Goal: Task Accomplishment & Management: Manage account settings

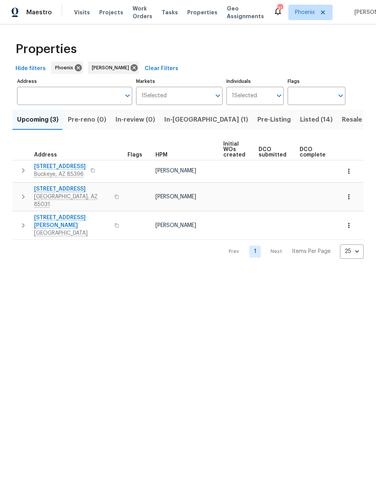
click at [342, 119] on span "Resale (9)" at bounding box center [357, 119] width 31 height 11
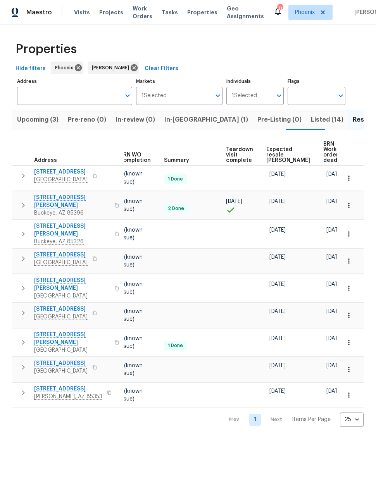
scroll to position [0, 103]
click at [274, 154] on span "Expected resale COE" at bounding box center [289, 155] width 44 height 16
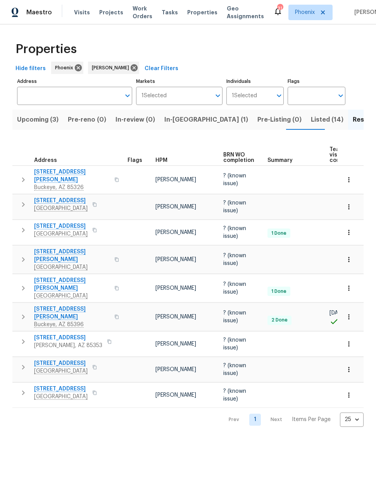
click at [52, 385] on span "8628 W Rancho Dr" at bounding box center [60, 389] width 53 height 8
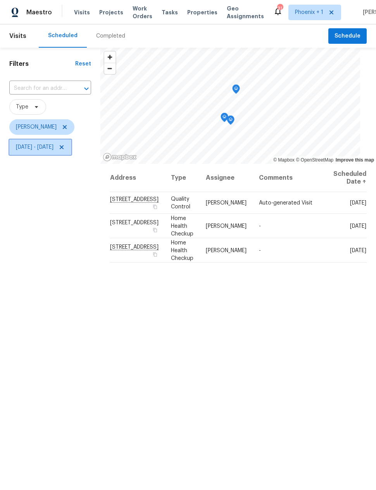
click at [47, 148] on span "Mon, Sep 08 - Mon, Sep 22" at bounding box center [35, 147] width 38 height 8
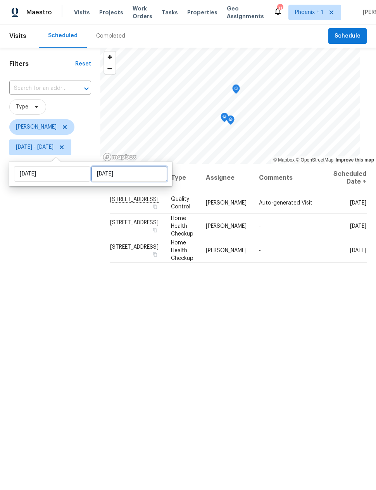
click at [105, 173] on input "[DATE]" at bounding box center [129, 174] width 76 height 16
select select "8"
select select "2025"
select select "9"
select select "2025"
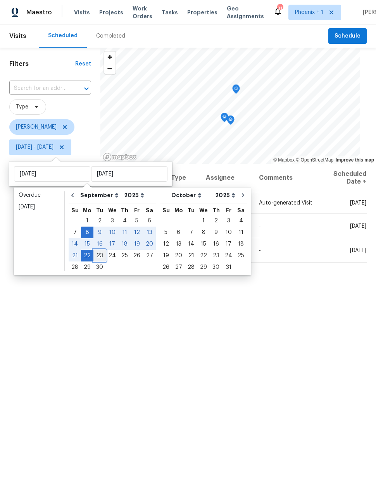
click at [101, 255] on div "23" at bounding box center [99, 255] width 12 height 11
type input "Tue, Sep 23"
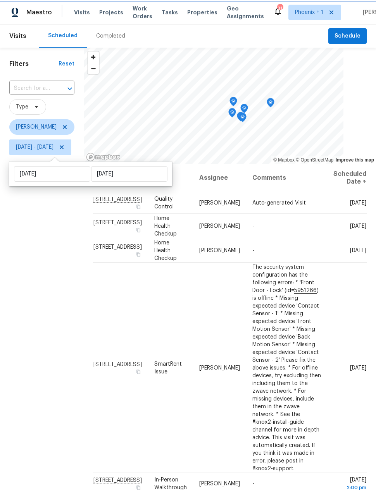
click at [274, 102] on icon "Map marker" at bounding box center [270, 102] width 7 height 9
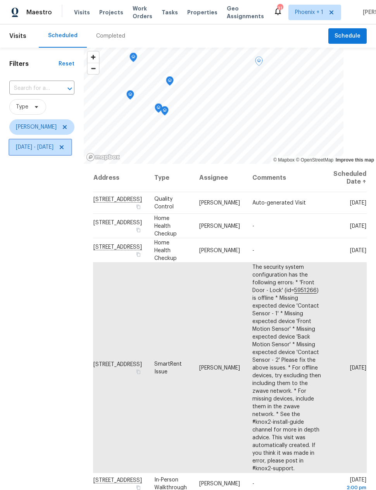
click at [38, 146] on span "Mon, Sep 08 - Tue, Sep 23" at bounding box center [35, 147] width 38 height 8
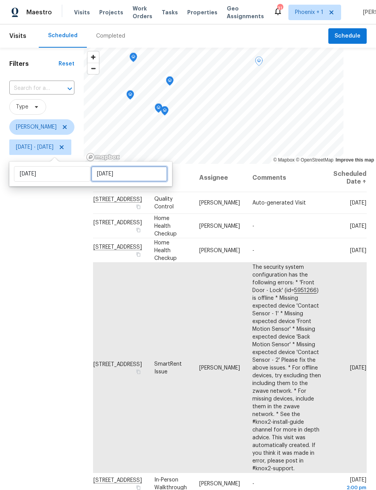
click at [105, 174] on input "Tue, Sep 23" at bounding box center [129, 174] width 76 height 16
select select "8"
select select "2025"
select select "9"
select select "2025"
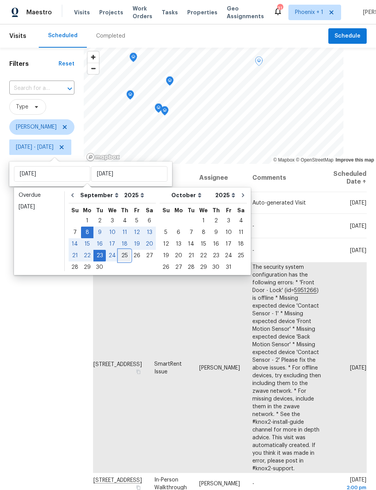
click at [119, 255] on div "25" at bounding box center [125, 255] width 12 height 11
type input "Thu, Sep 25"
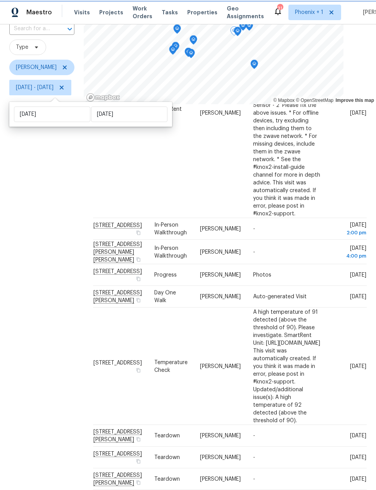
scroll to position [214, 38]
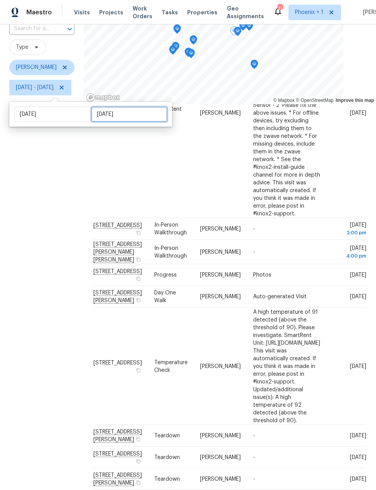
click at [117, 107] on input "Thu, Sep 25" at bounding box center [129, 115] width 76 height 16
select select "8"
select select "2025"
select select "9"
select select "2025"
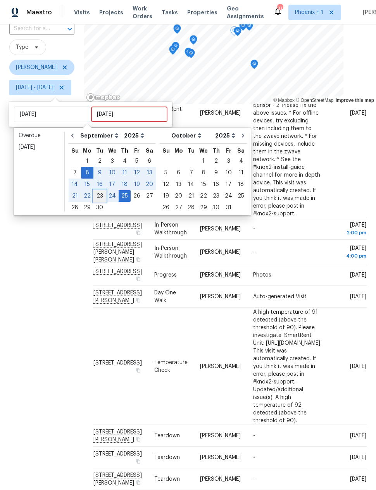
click at [102, 191] on div "23" at bounding box center [99, 196] width 12 height 11
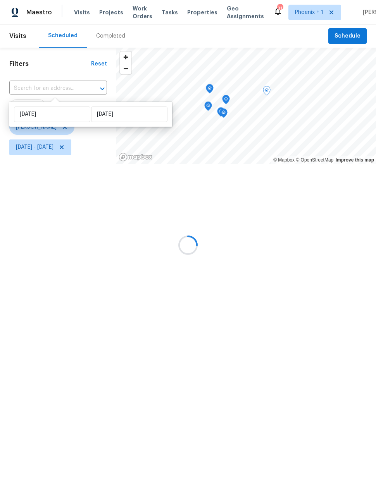
type input "Tue, Sep 23"
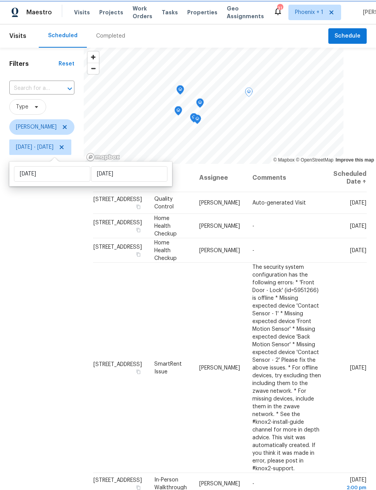
scroll to position [13, 0]
click at [77, 259] on div "Filters Reset ​ Type Nick Pulliam Mon, Sep 08 - Tue, Sep 23" at bounding box center [42, 302] width 84 height 509
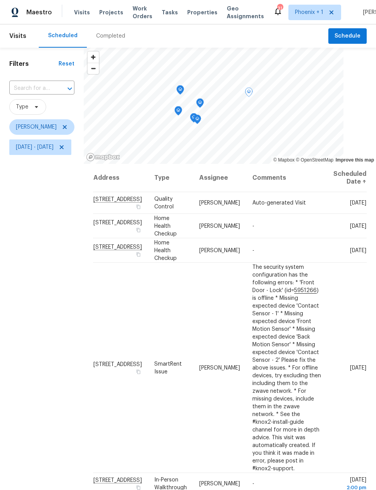
click at [0, 0] on icon at bounding box center [0, 0] width 0 height 0
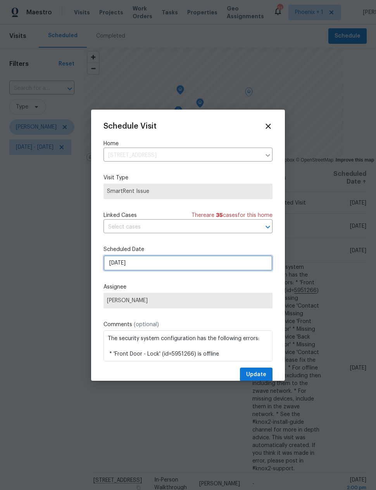
click at [193, 265] on input "9/23/2025" at bounding box center [188, 263] width 169 height 16
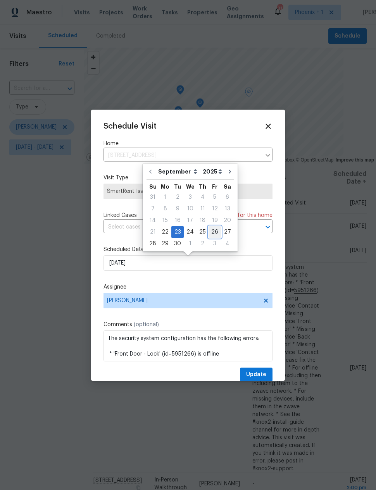
click at [214, 232] on div "26" at bounding box center [215, 232] width 12 height 11
type input "9/26/2025"
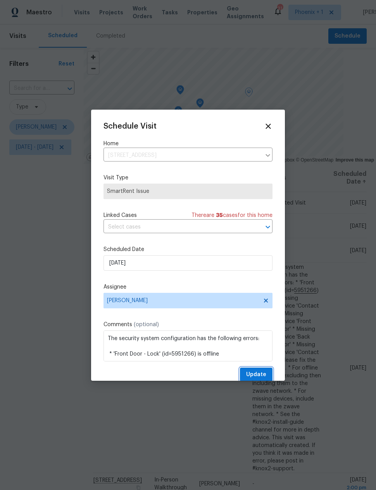
click at [259, 374] on span "Update" at bounding box center [256, 375] width 20 height 10
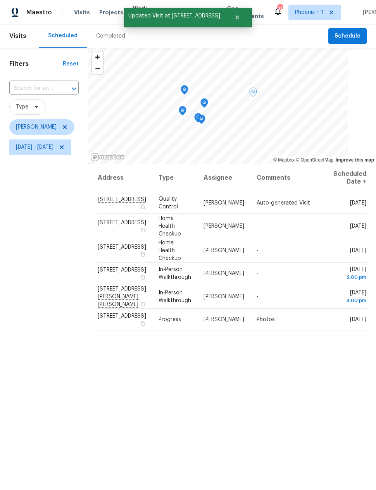
scroll to position [0, 0]
click at [0, 0] on icon at bounding box center [0, 0] width 0 height 0
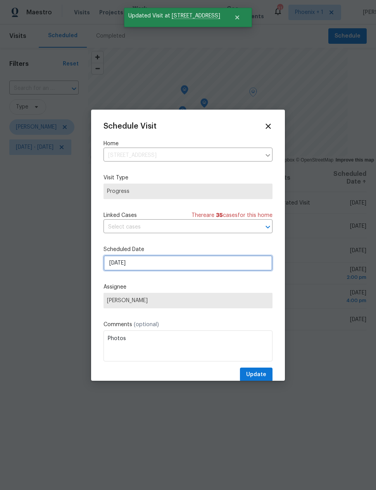
click at [239, 265] on input "9/23/2025" at bounding box center [188, 263] width 169 height 16
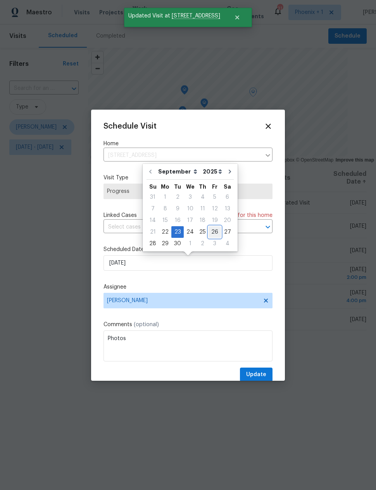
click at [210, 232] on div "26" at bounding box center [215, 232] width 12 height 11
type input "9/26/2025"
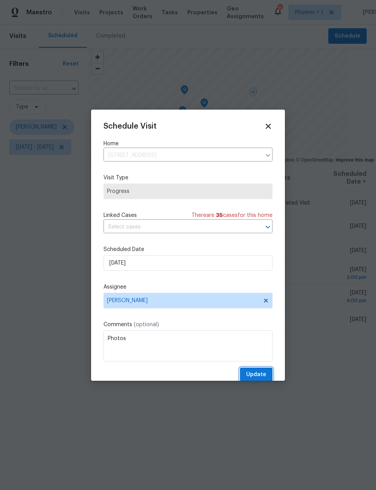
click at [261, 371] on button "Update" at bounding box center [256, 375] width 33 height 14
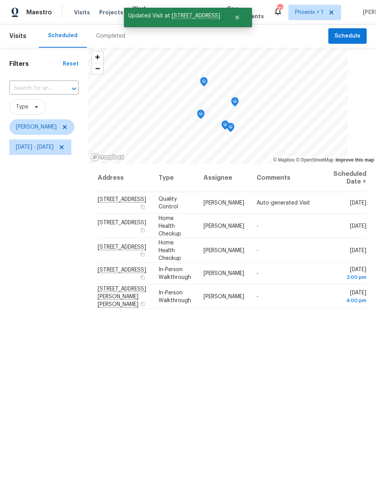
click at [246, 399] on div "Address Type Assignee Comments Scheduled Date ↑ 1667 S 172nd Dr, Goodyear, AZ 8…" at bounding box center [232, 360] width 288 height 392
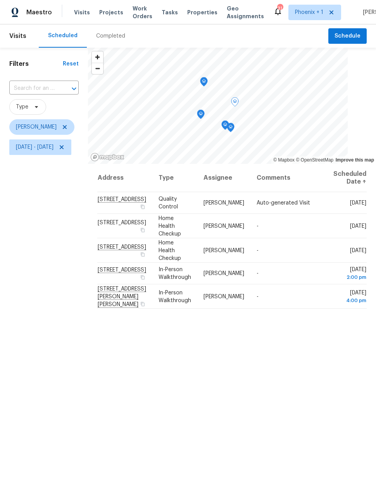
click at [0, 0] on icon at bounding box center [0, 0] width 0 height 0
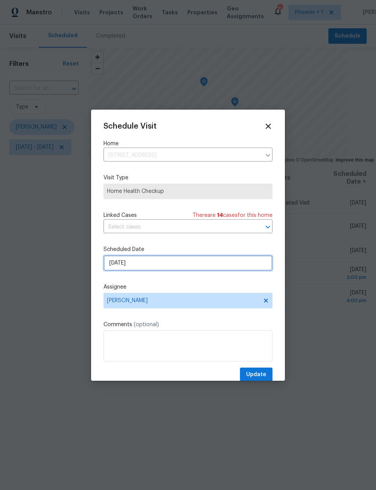
click at [200, 263] on input "9/22/2025" at bounding box center [188, 263] width 169 height 16
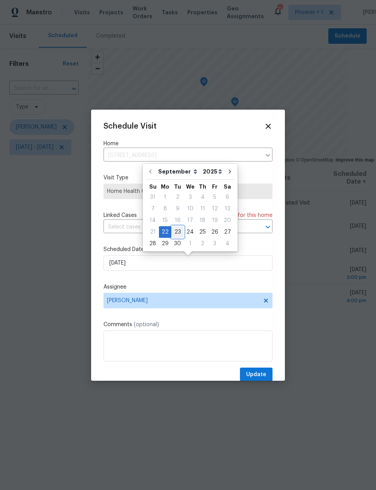
click at [173, 232] on div "23" at bounding box center [177, 232] width 12 height 11
type input "9/23/2025"
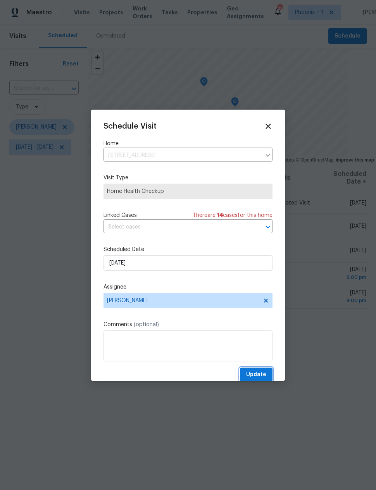
click at [255, 373] on span "Update" at bounding box center [256, 375] width 20 height 10
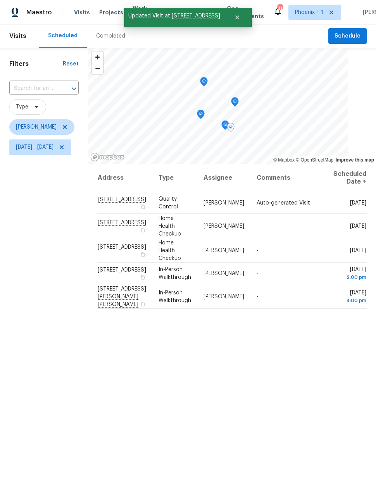
click at [0, 0] on icon at bounding box center [0, 0] width 0 height 0
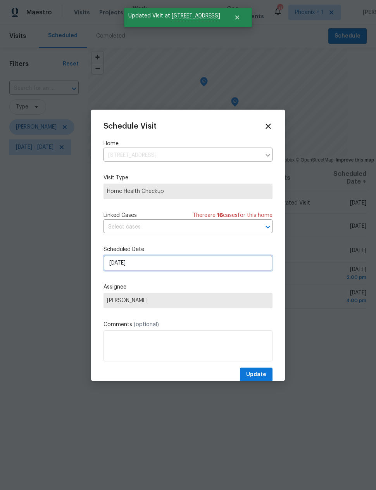
click at [223, 264] on input "9/22/2025" at bounding box center [188, 263] width 169 height 16
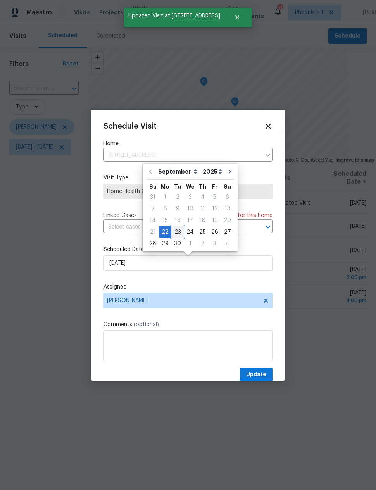
click at [176, 231] on div "23" at bounding box center [177, 232] width 12 height 11
type input "9/23/2025"
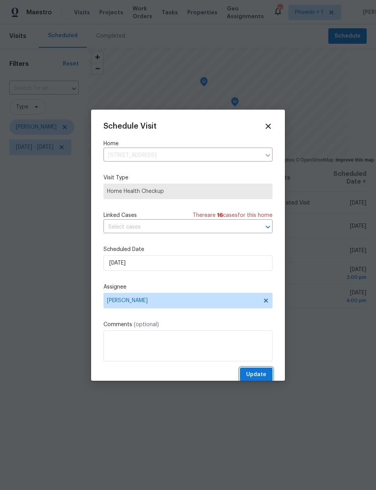
click at [250, 374] on span "Update" at bounding box center [256, 375] width 20 height 10
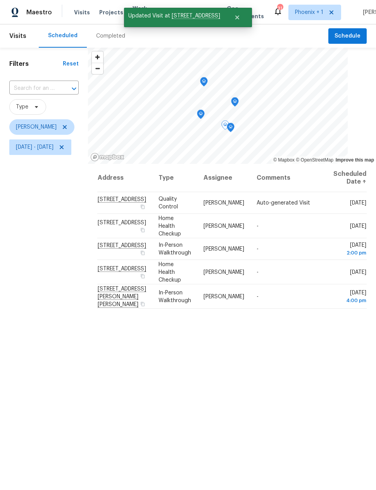
click at [0, 0] on icon at bounding box center [0, 0] width 0 height 0
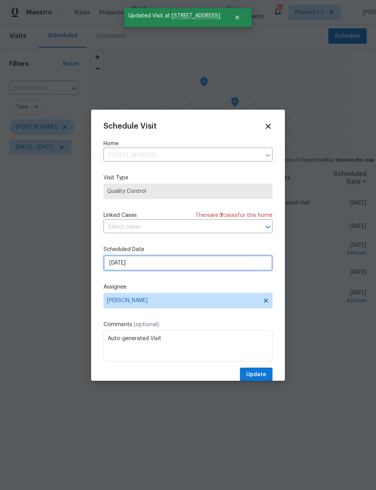
click at [227, 264] on input "9/22/2025" at bounding box center [188, 263] width 169 height 16
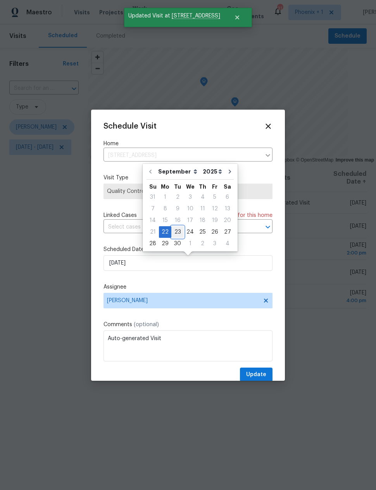
click at [176, 232] on div "23" at bounding box center [177, 232] width 12 height 11
type input "9/23/2025"
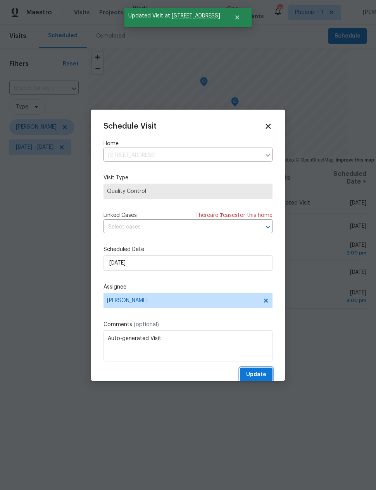
click at [259, 373] on span "Update" at bounding box center [256, 375] width 20 height 10
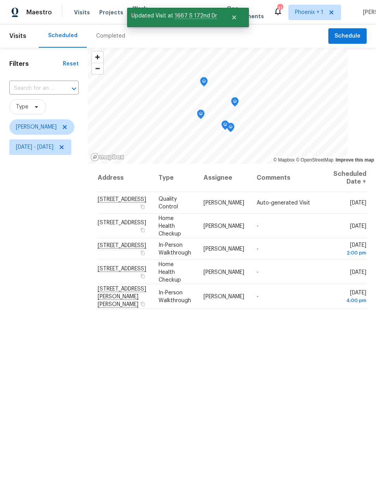
click at [257, 393] on div "Address Type Assignee Comments Scheduled Date ↑ 1667 S 172nd Dr, Goodyear, AZ 8…" at bounding box center [232, 360] width 288 height 392
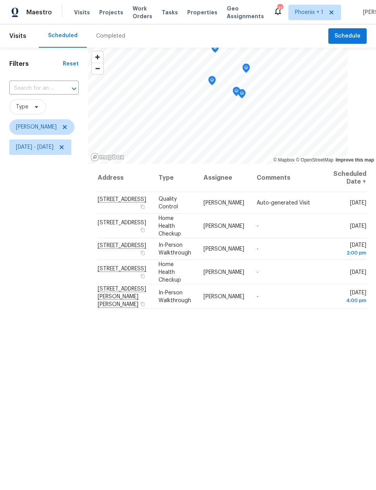
click at [243, 400] on div "Address Type Assignee Comments Scheduled Date ↑ 1667 S 172nd Dr, Goodyear, AZ 8…" at bounding box center [232, 360] width 288 height 392
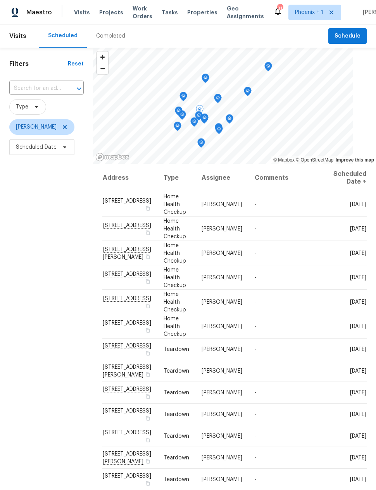
click at [0, 0] on span at bounding box center [0, 0] width 0 height 0
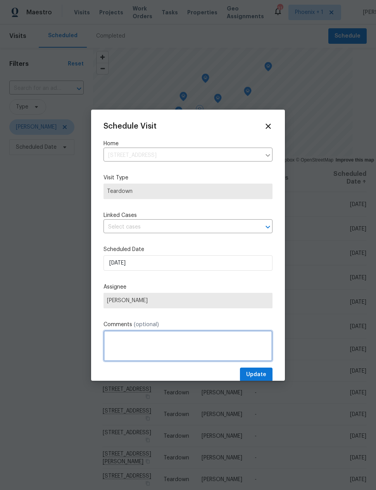
click at [175, 345] on textarea at bounding box center [188, 346] width 169 height 31
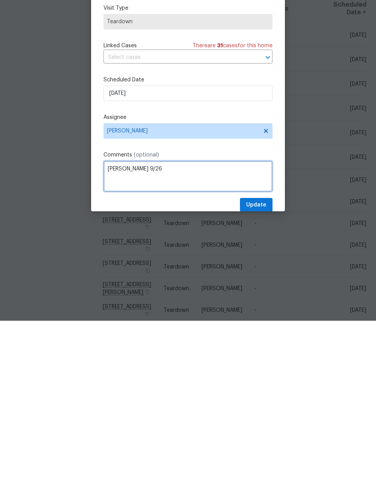
type textarea "[PERSON_NAME] 9/26"
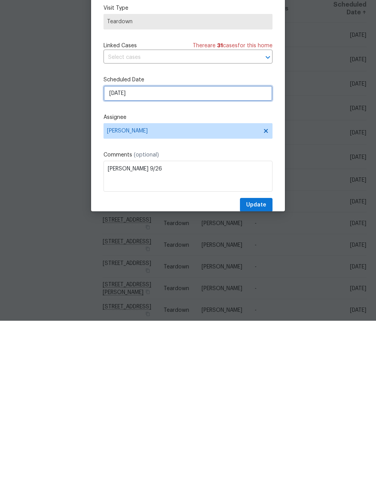
click at [172, 255] on input "9/22/2025" at bounding box center [188, 263] width 169 height 16
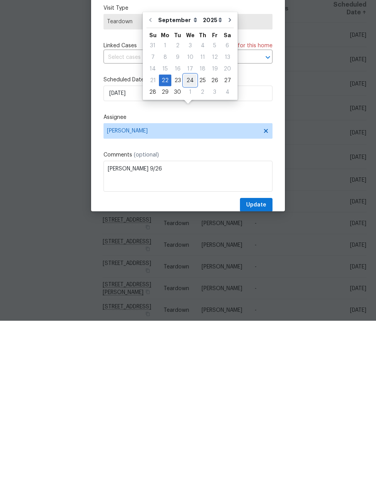
click at [186, 245] on div "24" at bounding box center [190, 250] width 13 height 11
type input "9/24/2025"
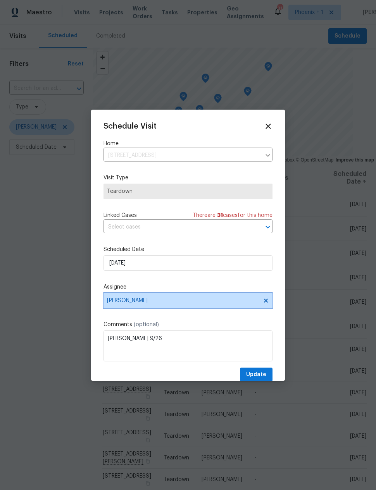
click at [204, 302] on span "[PERSON_NAME]" at bounding box center [183, 301] width 152 height 6
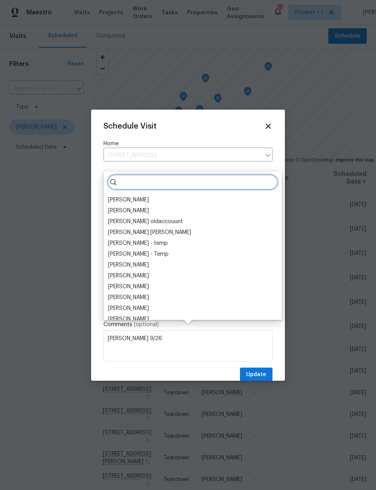
click at [179, 174] on input "search" at bounding box center [192, 182] width 171 height 16
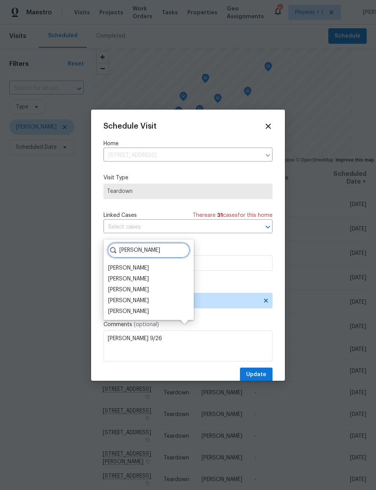
type input "Nick"
click at [136, 275] on div "[PERSON_NAME]" at bounding box center [128, 279] width 41 height 8
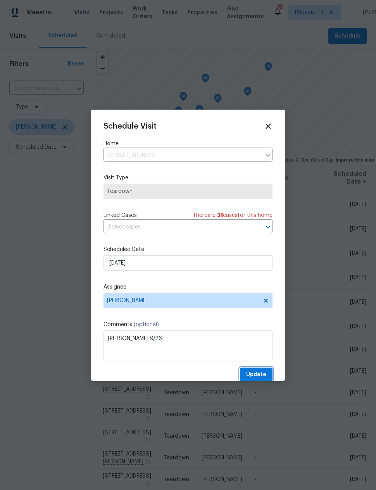
click at [261, 371] on button "Update" at bounding box center [256, 375] width 33 height 14
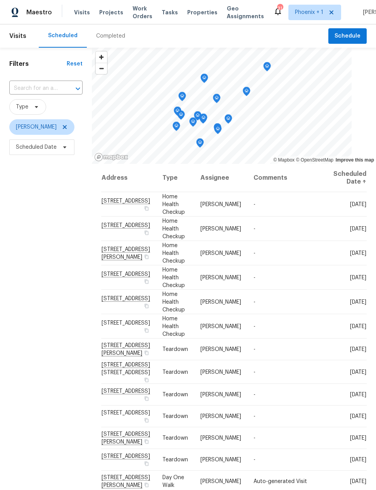
click at [42, 442] on div "Filters Reset ​ Type Eric Scott Scheduled Date" at bounding box center [46, 302] width 92 height 509
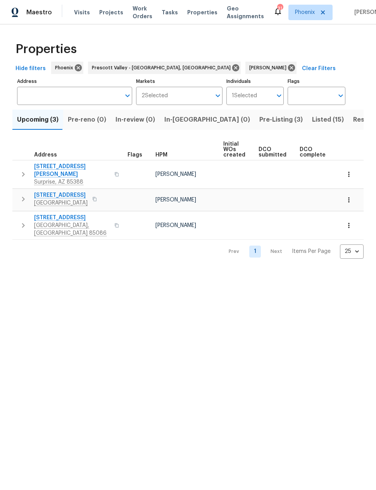
click at [353, 121] on span "Resale (10)" at bounding box center [370, 119] width 34 height 11
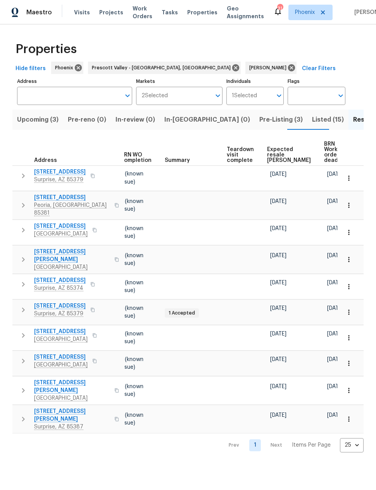
scroll to position [0, 102]
click at [274, 153] on span "Expected resale [PERSON_NAME]" at bounding box center [289, 155] width 44 height 16
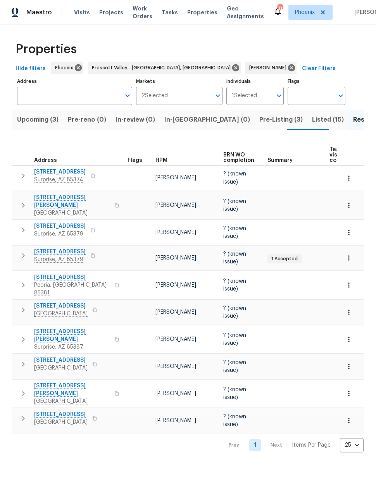
click at [47, 119] on span "Upcoming (3)" at bounding box center [37, 119] width 41 height 11
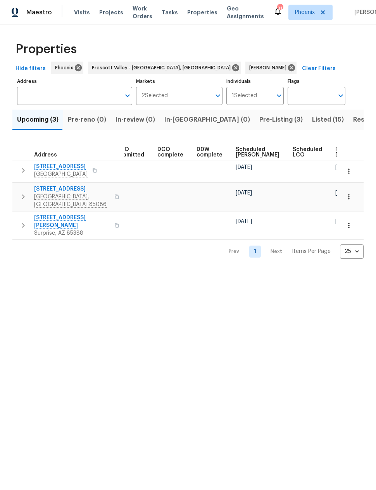
scroll to position [0, 141]
click at [336, 152] on span "Ready Date" at bounding box center [344, 152] width 17 height 11
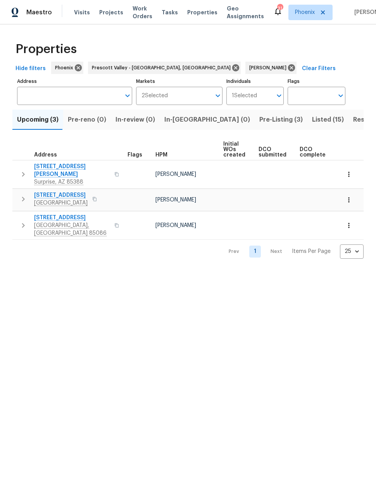
click at [26, 195] on icon "button" at bounding box center [23, 199] width 9 height 9
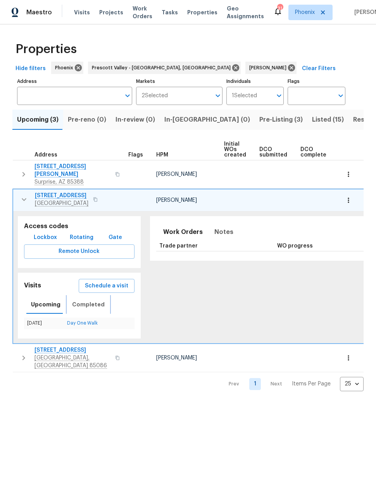
click at [85, 300] on span "Completed" at bounding box center [88, 305] width 33 height 10
click at [79, 321] on link "In-Person Walkthrough" at bounding box center [81, 323] width 49 height 5
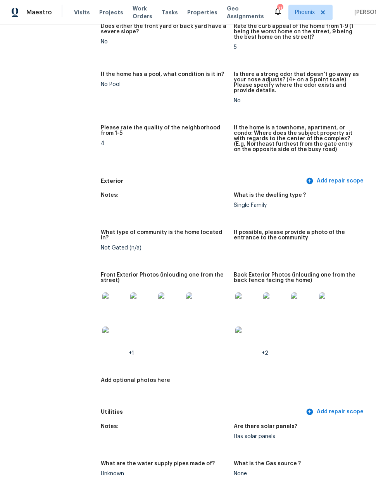
scroll to position [192, 0]
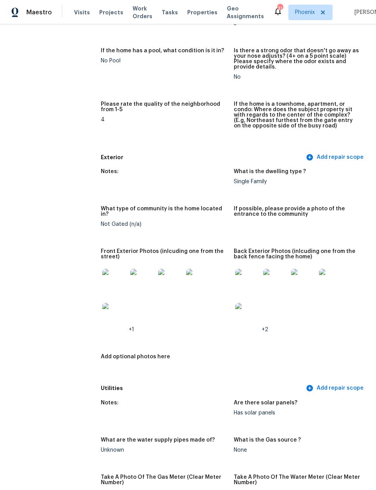
click at [247, 278] on img at bounding box center [247, 281] width 25 height 25
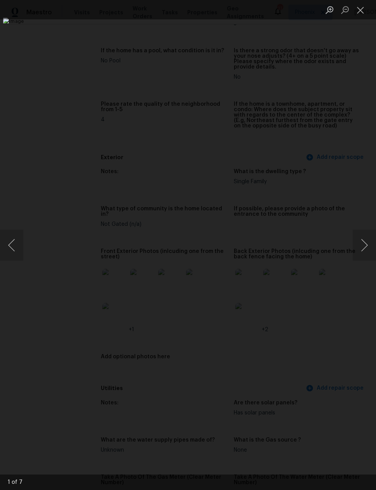
click at [357, 245] on button "Next image" at bounding box center [364, 245] width 23 height 31
click at [358, 243] on button "Next image" at bounding box center [364, 245] width 23 height 31
click at [361, 242] on button "Next image" at bounding box center [364, 245] width 23 height 31
click at [359, 241] on button "Next image" at bounding box center [364, 245] width 23 height 31
click at [360, 240] on button "Next image" at bounding box center [364, 245] width 23 height 31
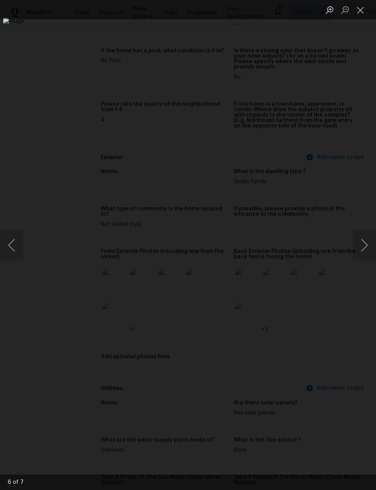
click at [359, 238] on button "Next image" at bounding box center [364, 245] width 23 height 31
click at [61, 400] on div "Lightbox" at bounding box center [188, 245] width 376 height 490
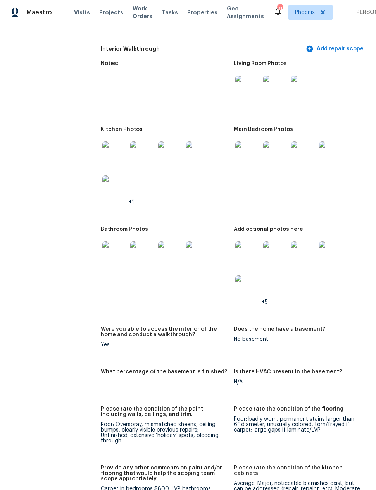
scroll to position [851, 0]
click at [112, 149] on img at bounding box center [114, 153] width 25 height 25
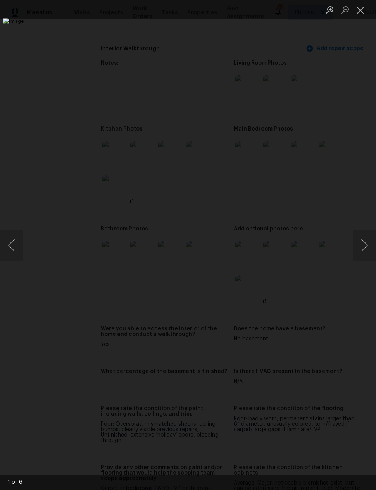
click at [360, 241] on button "Next image" at bounding box center [364, 245] width 23 height 31
click at [361, 243] on button "Next image" at bounding box center [364, 245] width 23 height 31
click at [358, 243] on button "Next image" at bounding box center [364, 245] width 23 height 31
click at [88, 410] on div "Lightbox" at bounding box center [188, 245] width 376 height 490
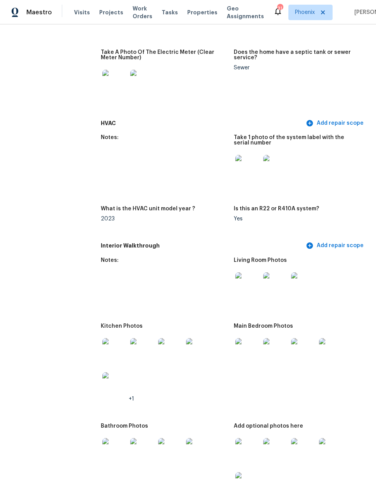
scroll to position [652, 0]
